Goal: Find specific page/section: Find specific page/section

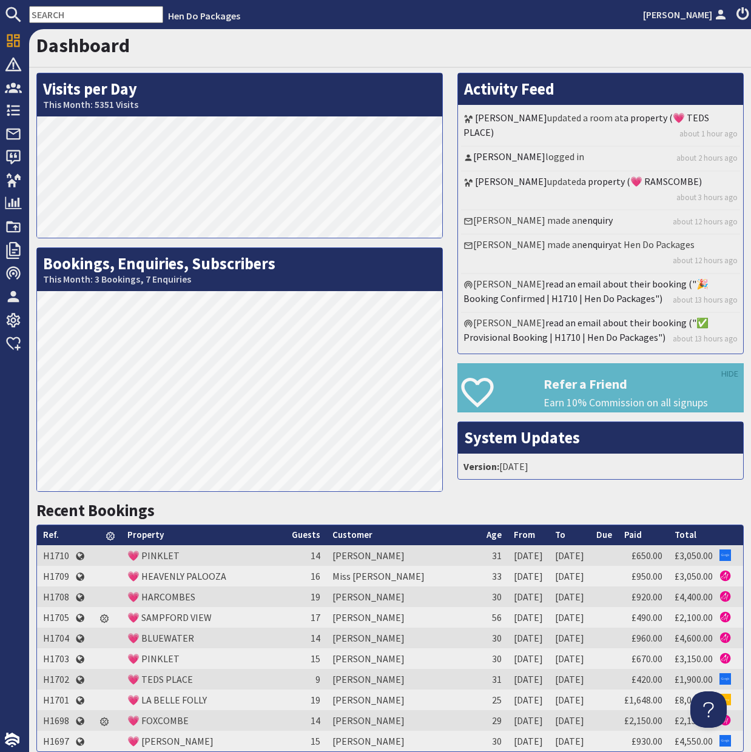
click at [53, 17] on input "text" at bounding box center [96, 14] width 134 height 17
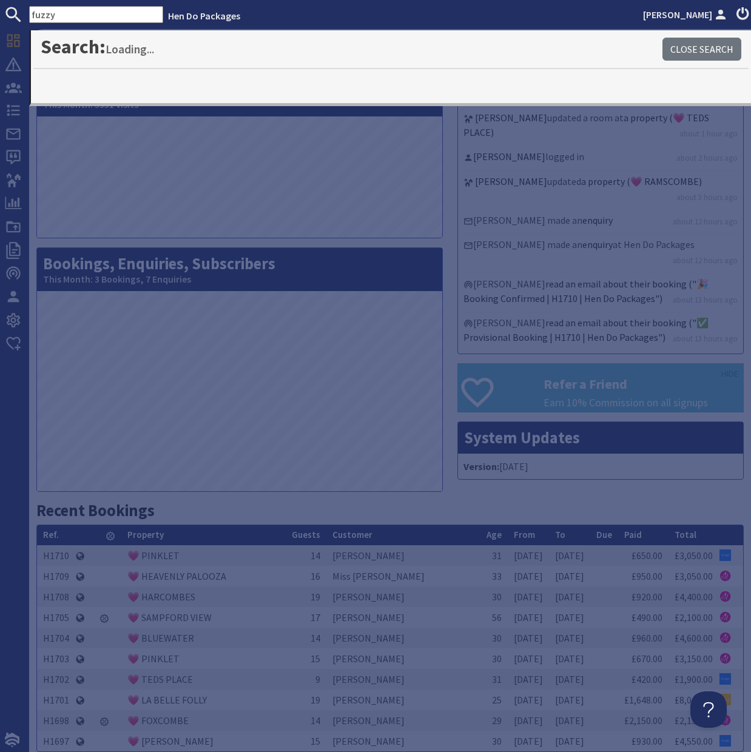
type input "fuzzy"
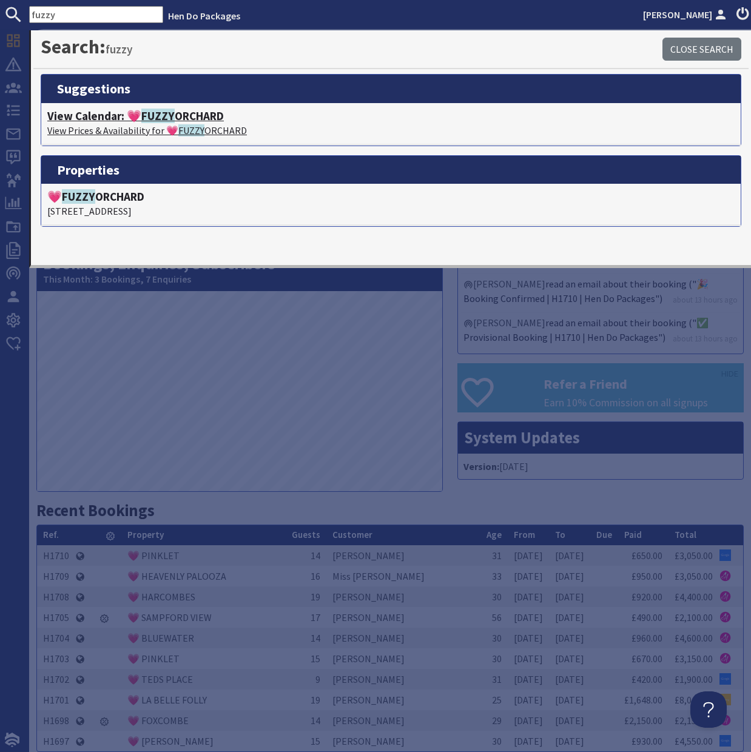
click at [157, 120] on span "FUZZY" at bounding box center [157, 116] width 33 height 15
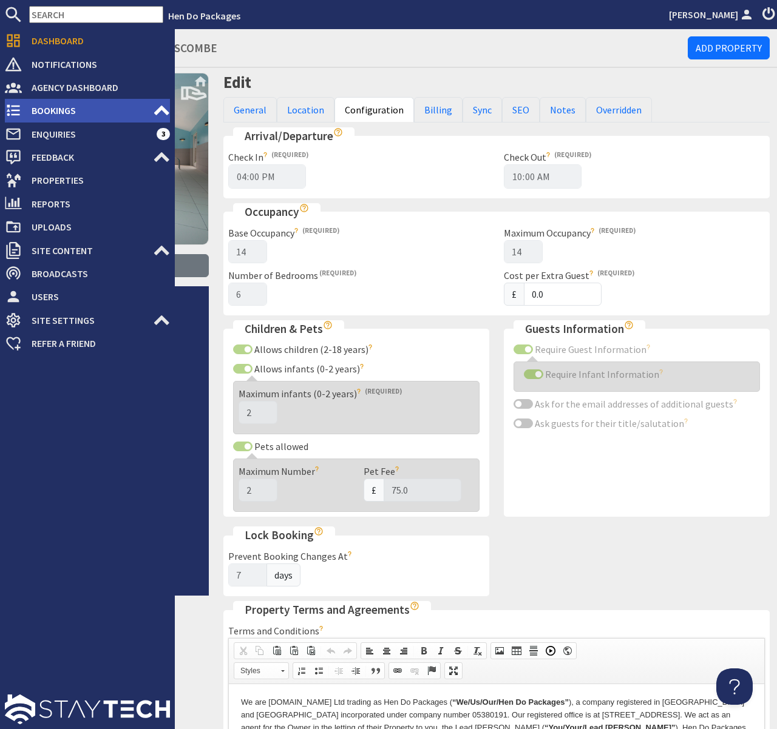
click at [40, 110] on span "Bookings" at bounding box center [87, 110] width 131 height 19
